Goal: Task Accomplishment & Management: Use online tool/utility

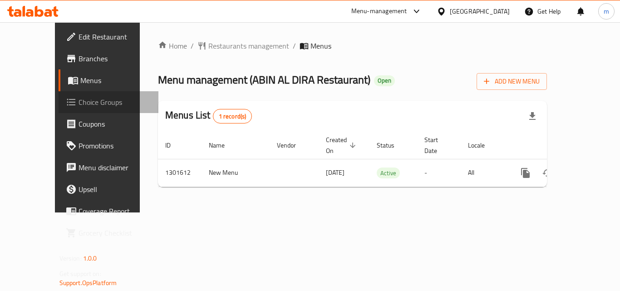
click at [59, 95] on link "Choice Groups" at bounding box center [109, 102] width 100 height 22
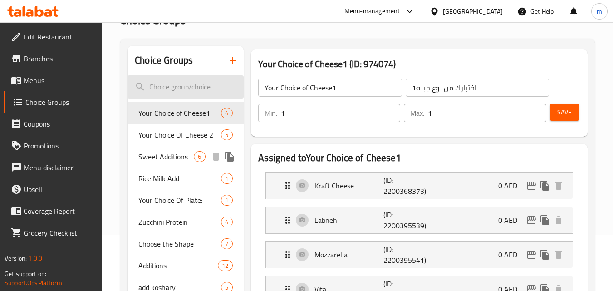
scroll to position [37, 0]
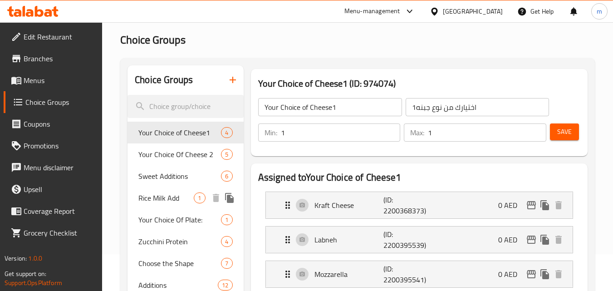
click at [157, 199] on span "Rice Milk Add" at bounding box center [165, 197] width 55 height 11
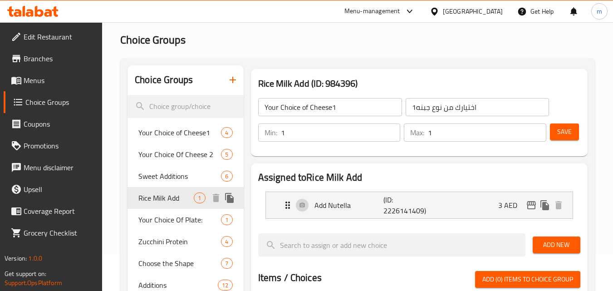
type input "Rice Milk Add"
type input "إضافة حليب الأرز"
type input "0"
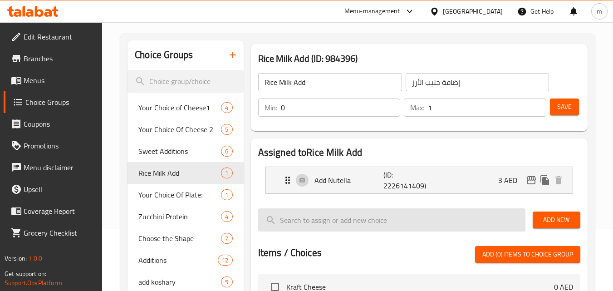
scroll to position [82, 0]
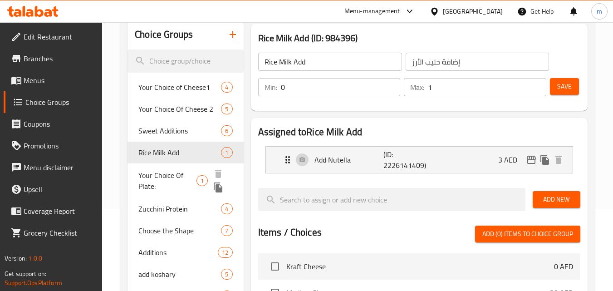
click at [168, 176] on span "Your Choice Of Plate:" at bounding box center [167, 181] width 58 height 22
type input "Your Choice Of Plate:"
type input "اختيارك صحون:"
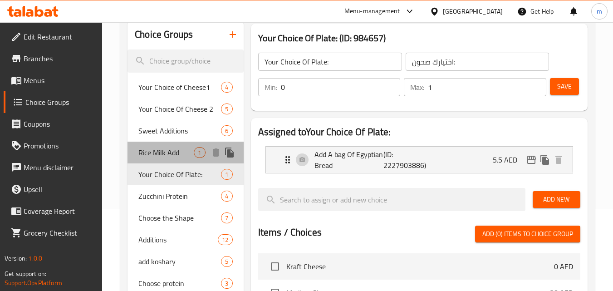
click at [169, 153] on span "Rice Milk Add" at bounding box center [165, 152] width 55 height 11
type input "Rice Milk Add"
type input "إضافة حليب الأرز"
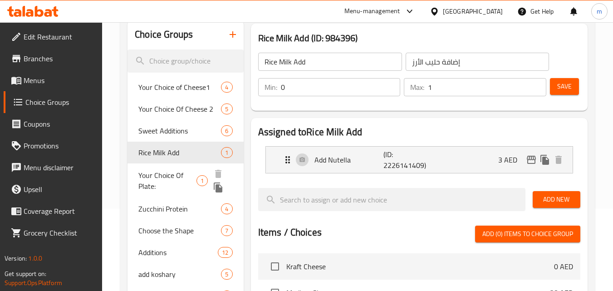
click at [165, 170] on span "Your Choice Of Plate:" at bounding box center [167, 181] width 58 height 22
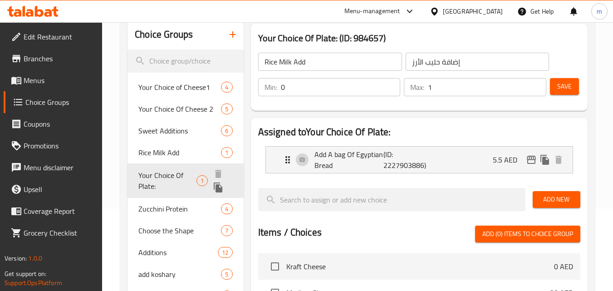
type input "Your Choice Of Plate:"
type input "اختيارك صحون:"
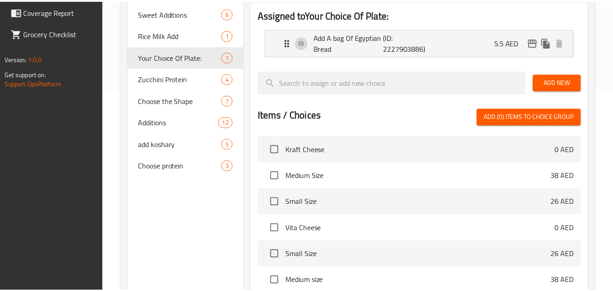
scroll to position [315, 0]
